Goal: Check status: Check status

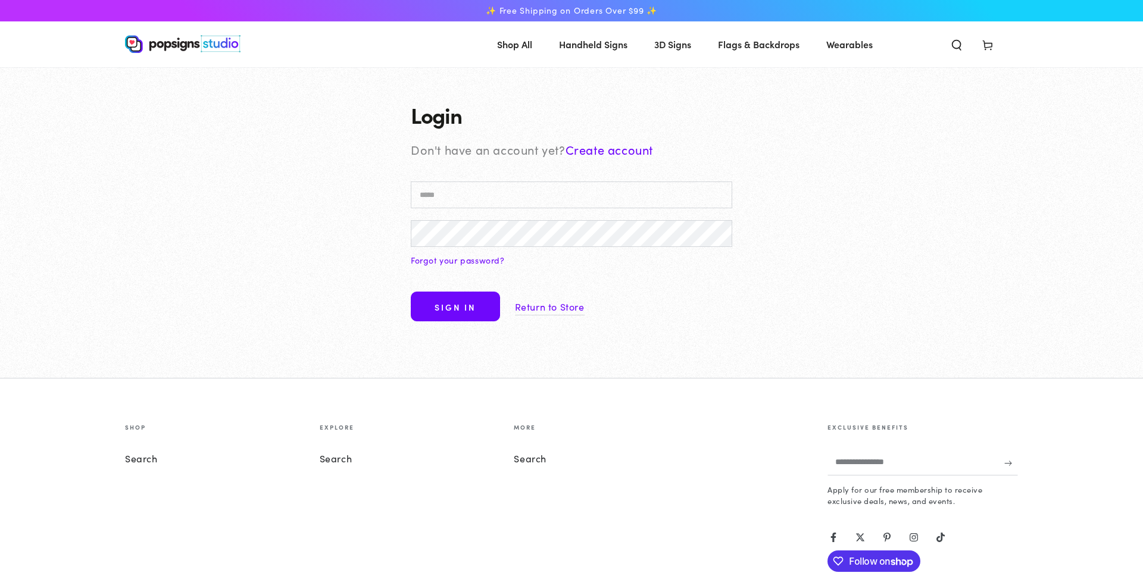
type input "**********"
click at [434, 304] on button "Sign in" at bounding box center [455, 307] width 89 height 30
click at [449, 306] on body "Skip to content ✨ Free Shipping on Orders Over $99 ✨ Shop All Shop All" at bounding box center [571, 379] width 1143 height 759
click at [438, 304] on button "Sign in" at bounding box center [455, 307] width 89 height 30
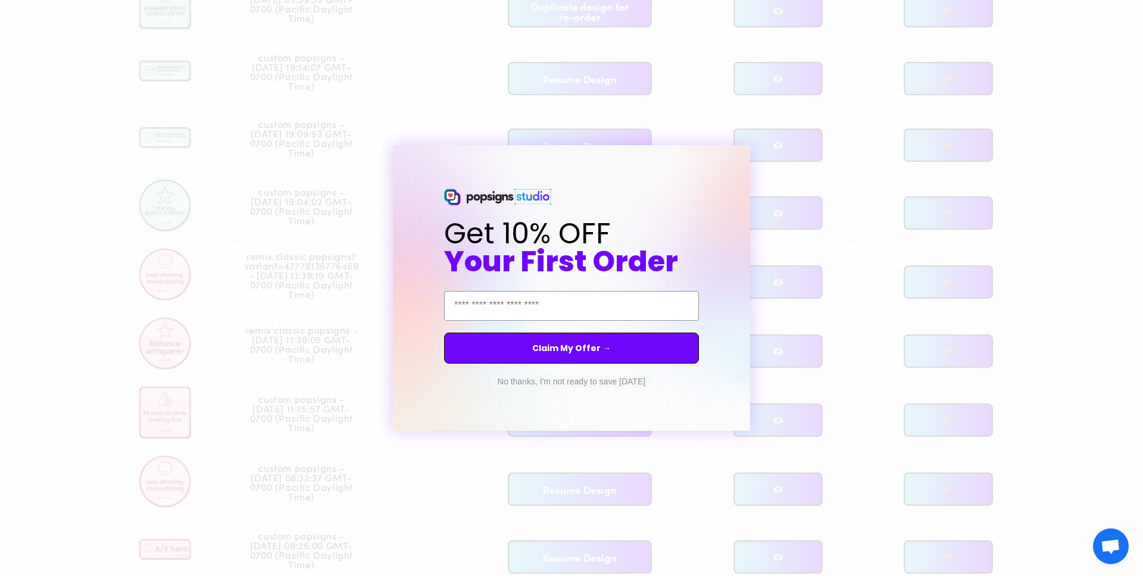
scroll to position [584, 0]
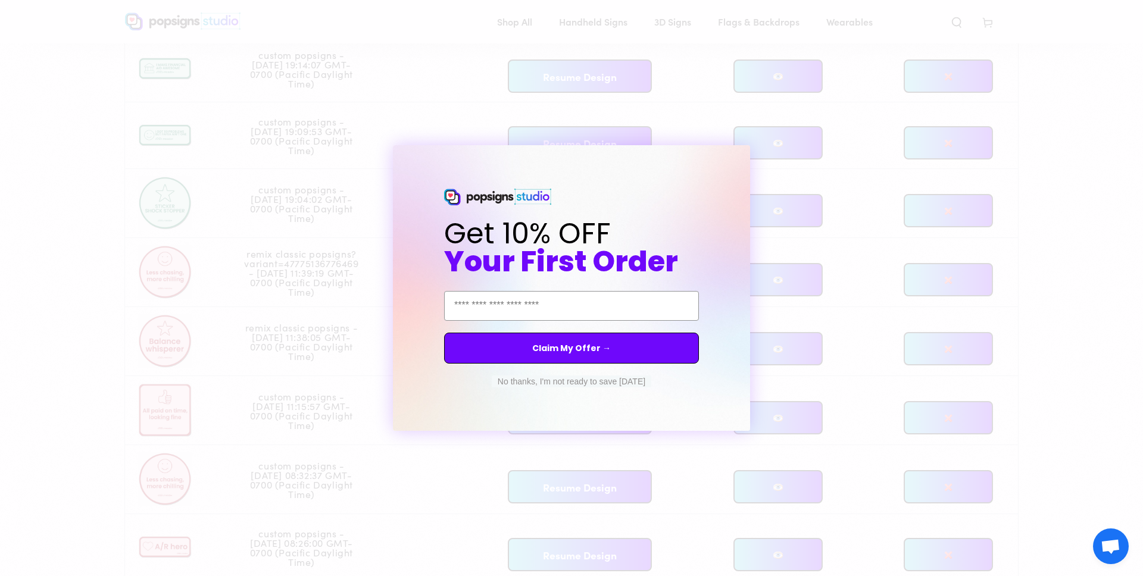
click at [601, 382] on button "No thanks, I'm not ready to save today" at bounding box center [572, 382] width 160 height 12
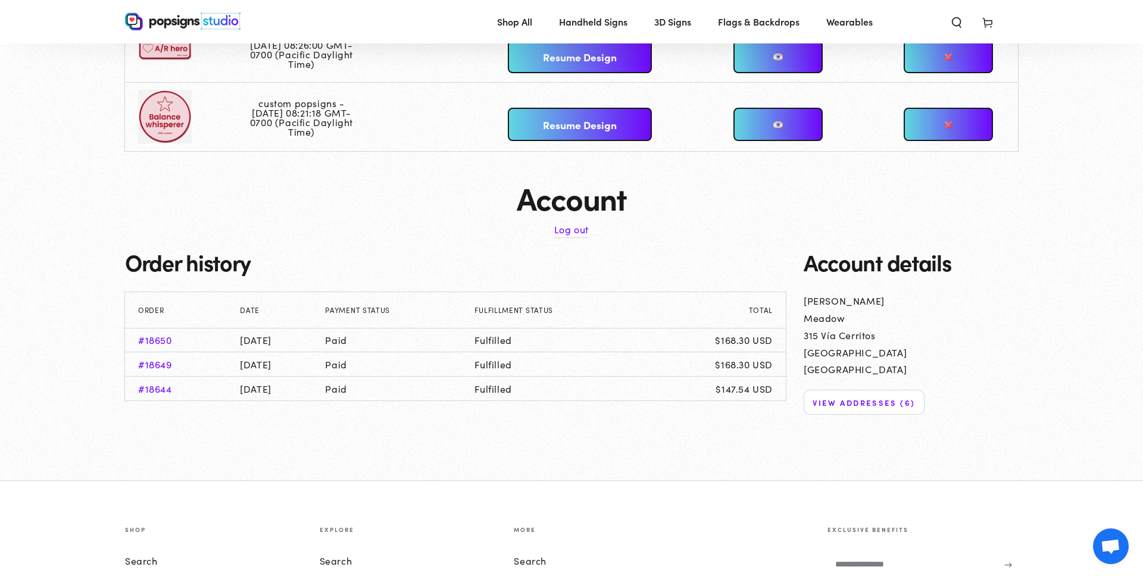
scroll to position [1159, 0]
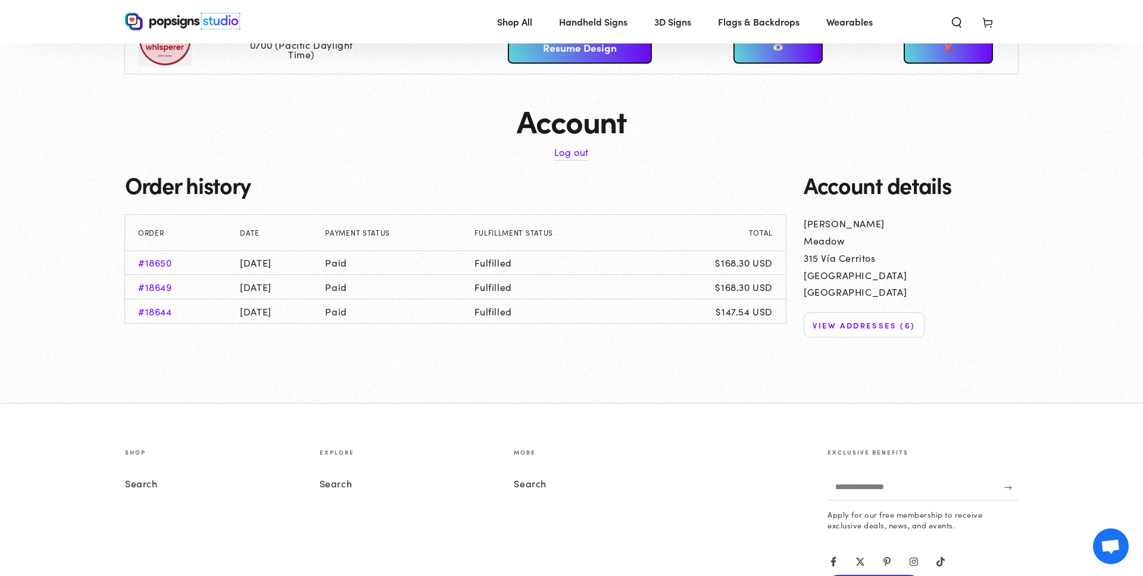
click at [838, 324] on link "View addresses (6)" at bounding box center [864, 325] width 121 height 24
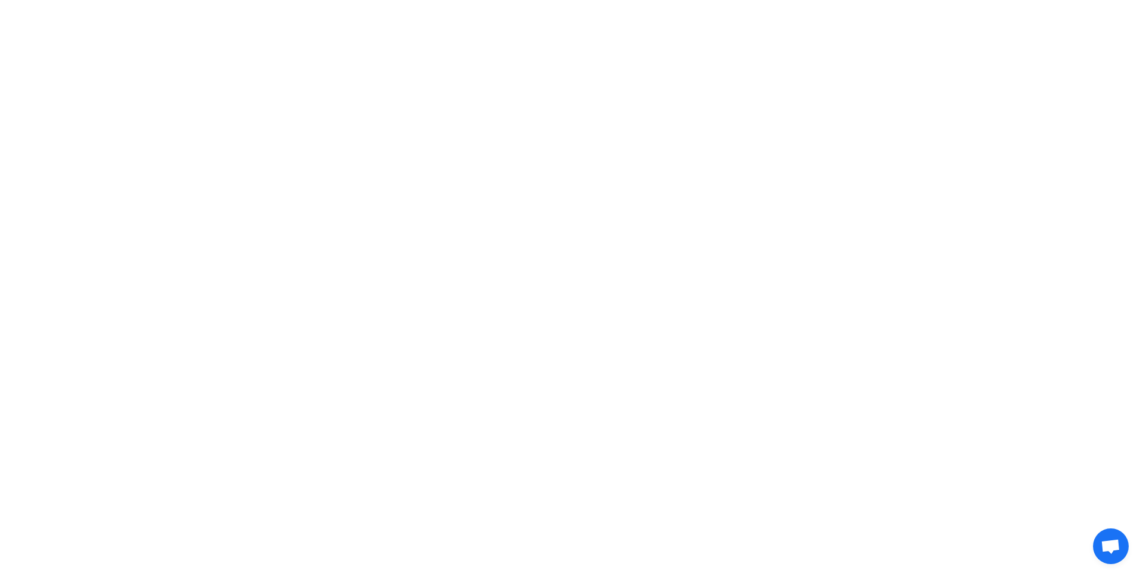
scroll to position [1157, 0]
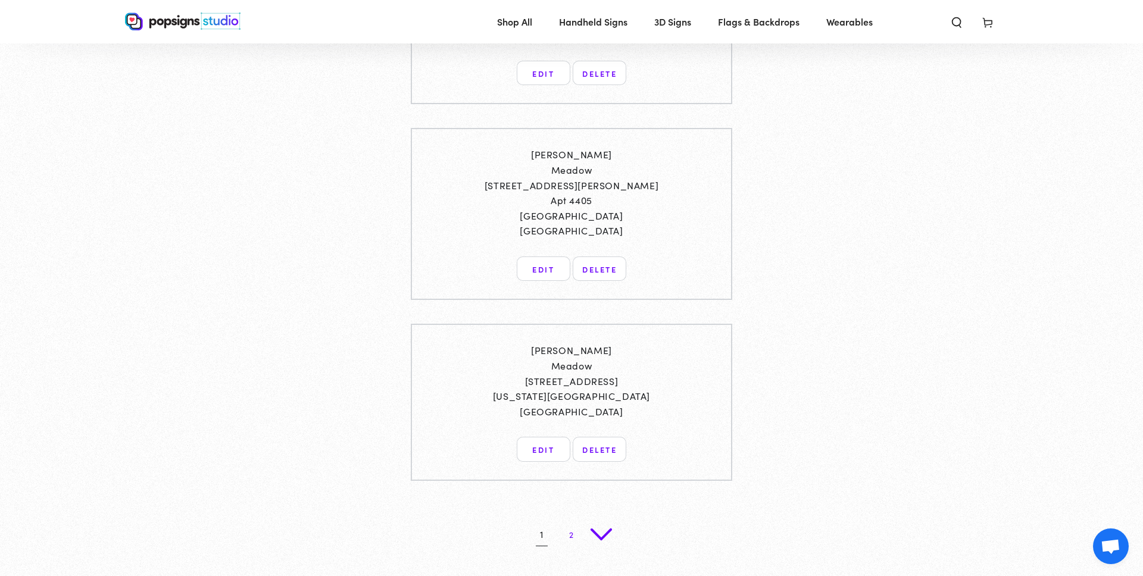
scroll to position [1892, 0]
click at [610, 530] on icon "Next ›" at bounding box center [602, 531] width 24 height 24
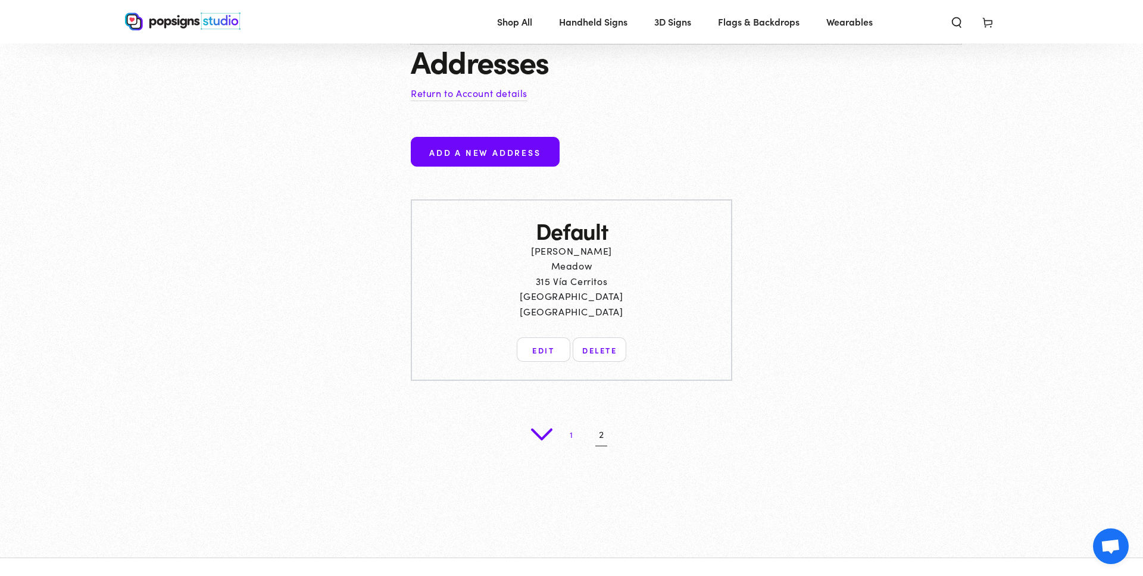
scroll to position [1342, 0]
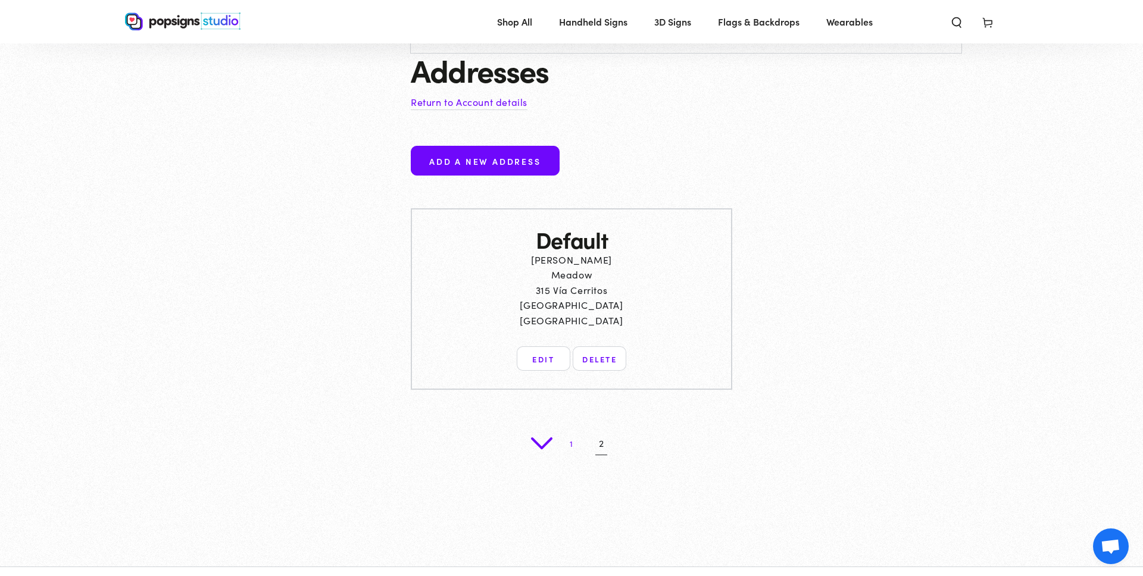
click at [575, 444] on link "1" at bounding box center [572, 444] width 24 height 24
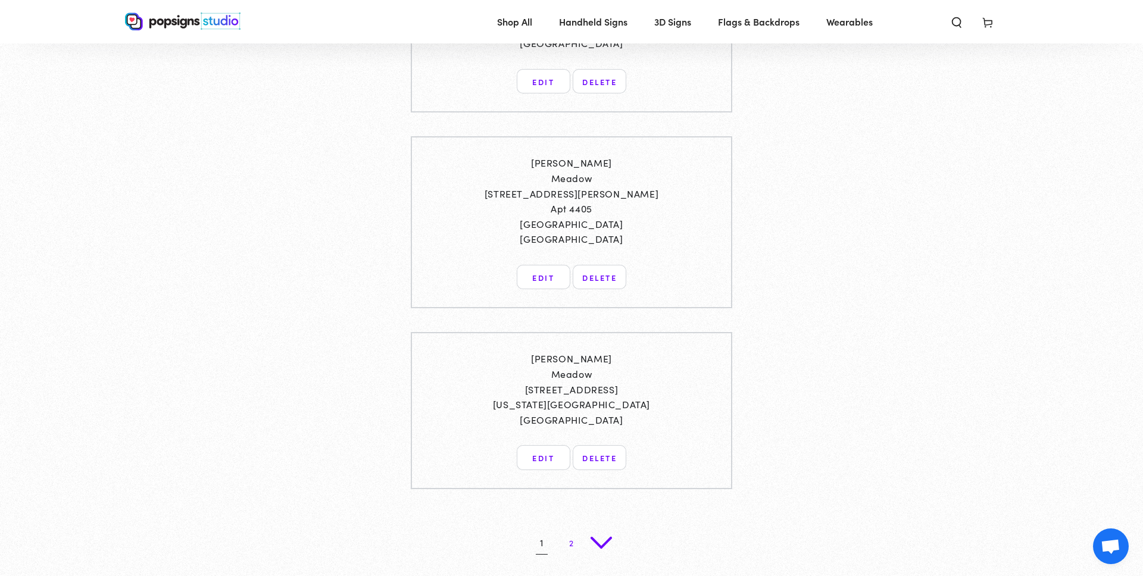
scroll to position [1876, 0]
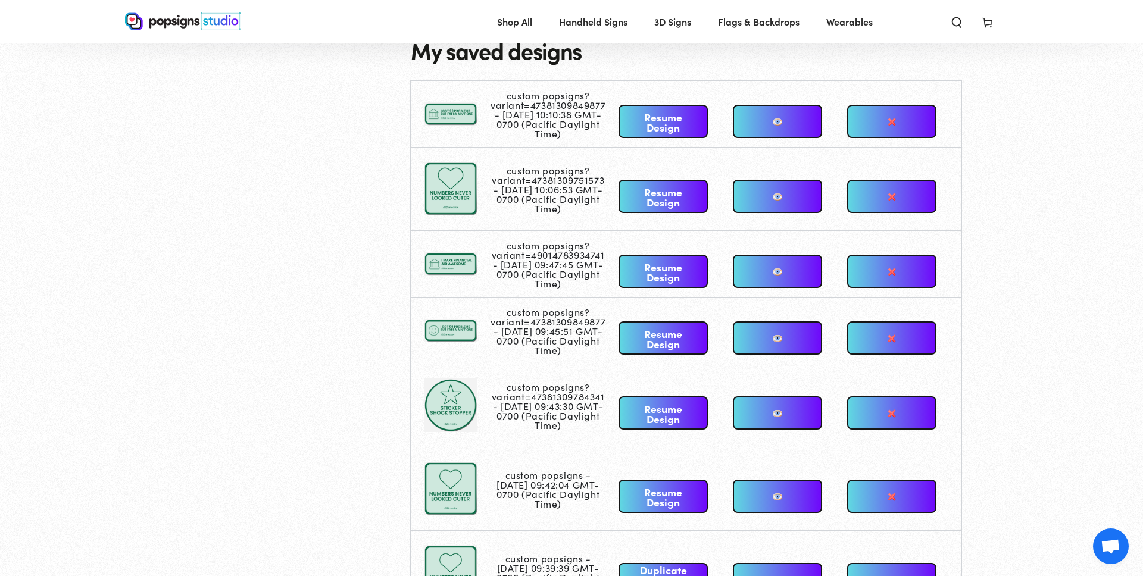
scroll to position [0, 0]
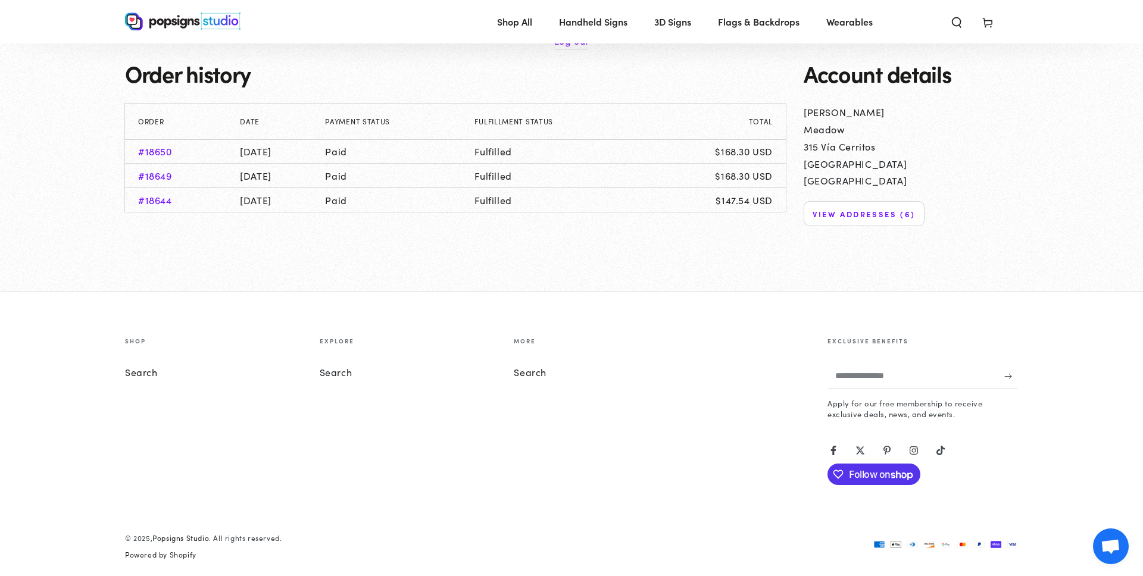
scroll to position [1273, 0]
click at [164, 173] on link "#18649" at bounding box center [155, 173] width 34 height 13
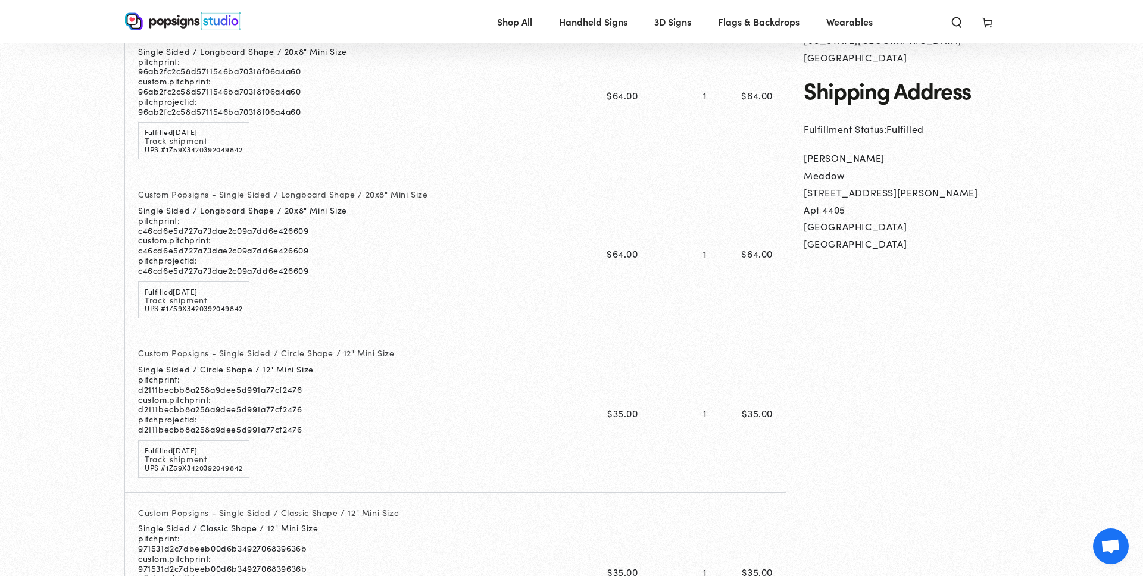
scroll to position [1597, 0]
